Goal: Navigation & Orientation: Find specific page/section

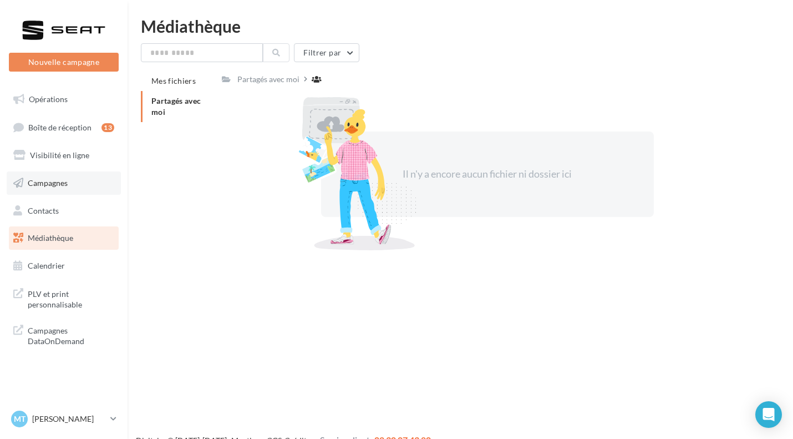
click at [57, 185] on span "Campagnes" at bounding box center [48, 182] width 40 height 9
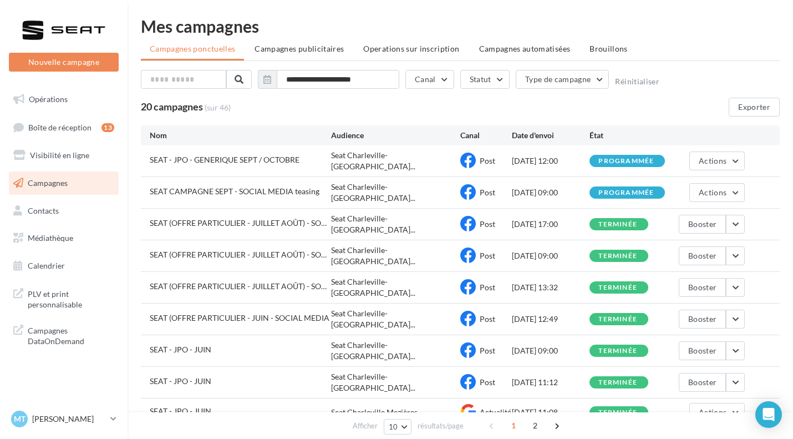
click at [267, 160] on span "SEAT - JPO - GENERIQUE SEPT / OCTOBRE" at bounding box center [225, 159] width 150 height 9
click at [306, 186] on span "SEAT CAMPAGNE SEPT - SOCIAL MEDIA teasing" at bounding box center [235, 190] width 170 height 9
click at [314, 50] on span "Campagnes publicitaires" at bounding box center [298, 48] width 89 height 9
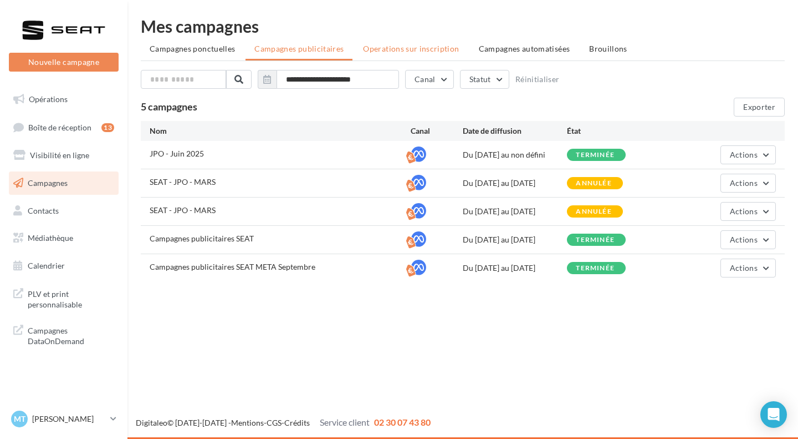
click at [433, 49] on span "Operations sur inscription" at bounding box center [411, 48] width 96 height 9
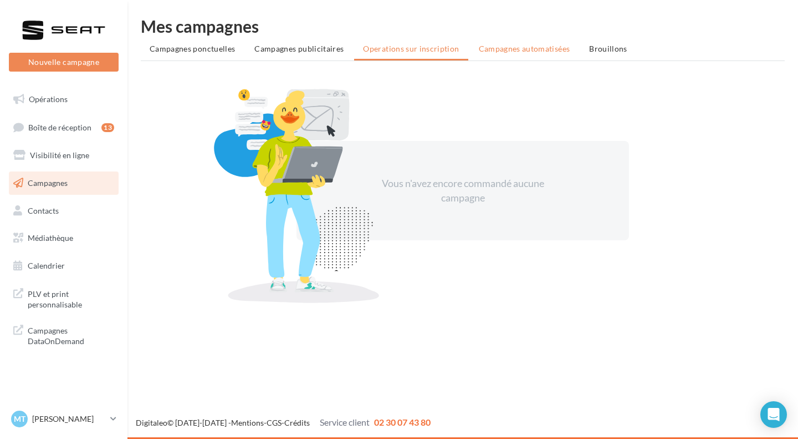
click at [523, 41] on li "Campagnes automatisées" at bounding box center [524, 49] width 109 height 20
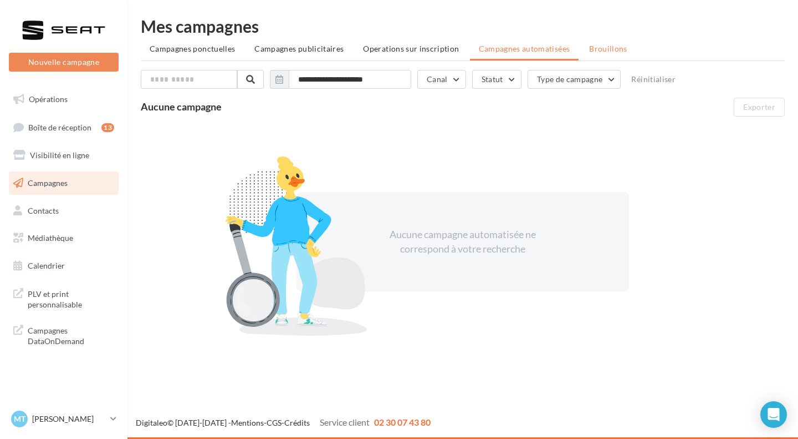
click at [597, 48] on span "Brouillons" at bounding box center [608, 48] width 38 height 9
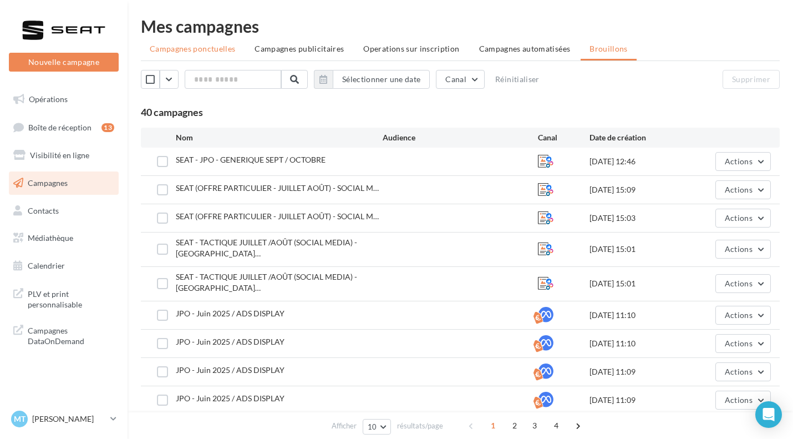
click at [174, 54] on li "Campagnes ponctuelles" at bounding box center [192, 49] width 103 height 20
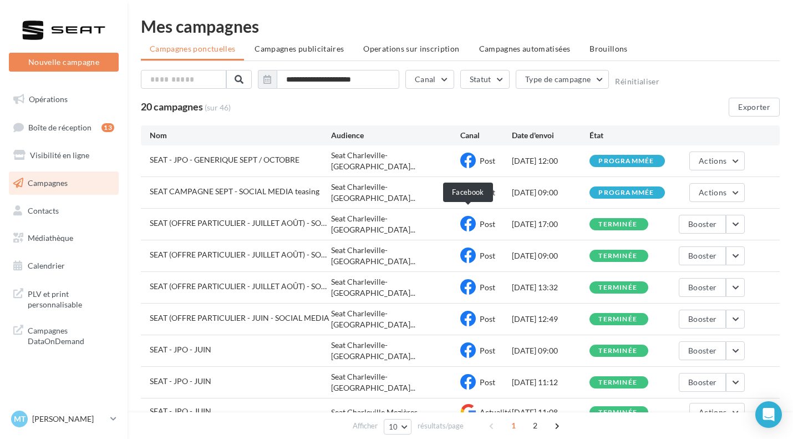
scroll to position [8, 0]
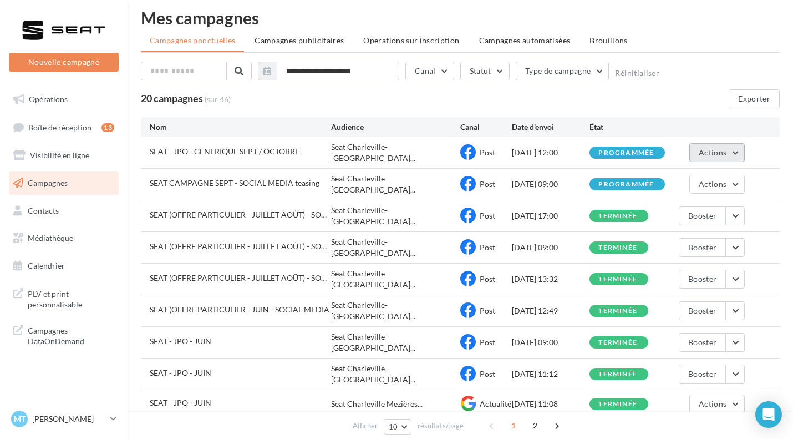
click at [734, 150] on button "Actions" at bounding box center [716, 152] width 55 height 19
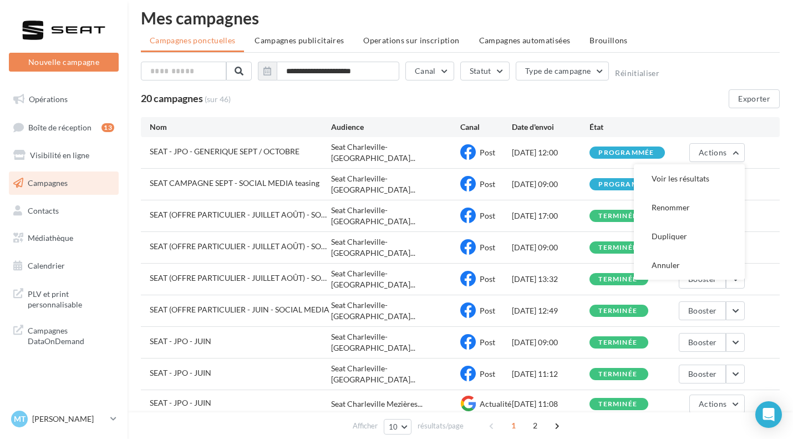
click at [676, 84] on div "**********" at bounding box center [460, 73] width 639 height 23
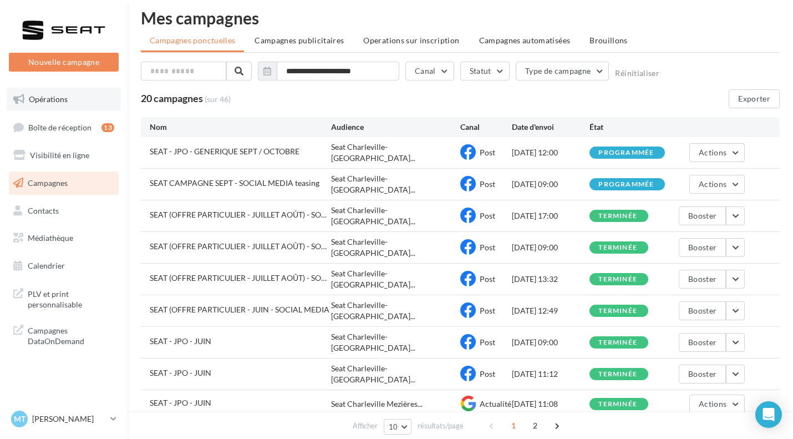
click at [64, 103] on span "Opérations" at bounding box center [48, 98] width 39 height 9
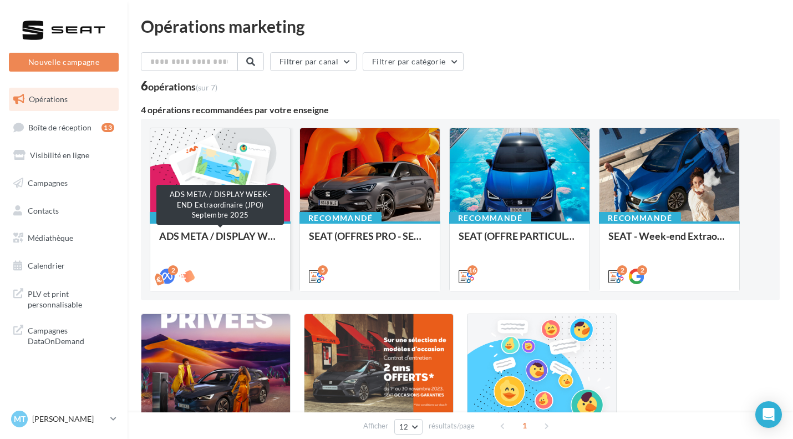
click at [240, 237] on div "ADS META / DISPLAY WEEK-END Extraordinaire (JPO) Septembre 2025" at bounding box center [220, 241] width 122 height 22
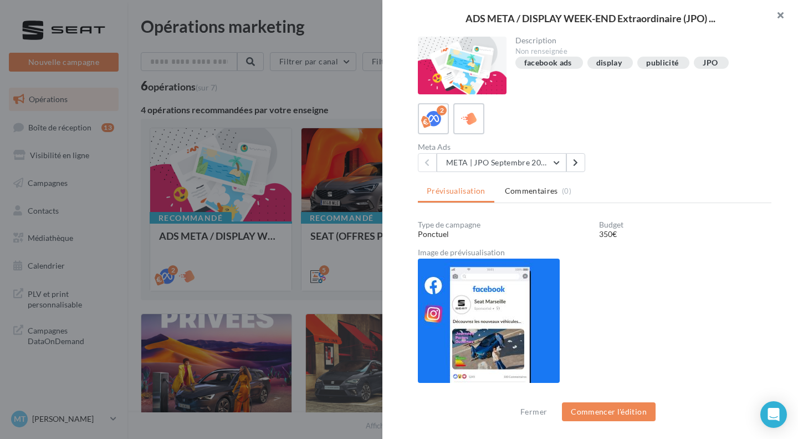
click at [781, 9] on button "button" at bounding box center [776, 16] width 44 height 33
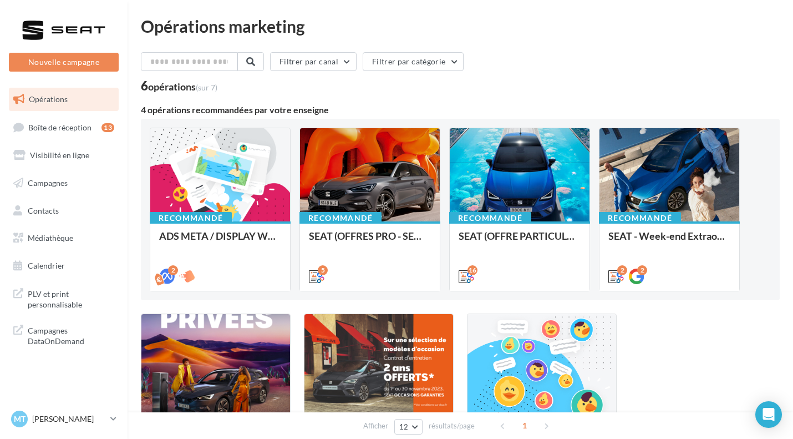
click at [515, 68] on div "Filtrer par canal Filtrer par catégorie" at bounding box center [460, 63] width 639 height 23
click at [550, 70] on div "Filtrer par canal Filtrer par catégorie" at bounding box center [460, 63] width 639 height 23
click at [541, 82] on div "6 opérations (sur 7)" at bounding box center [460, 87] width 639 height 14
click at [63, 191] on link "Campagnes" at bounding box center [64, 182] width 114 height 23
